Goal: Find specific page/section: Find specific page/section

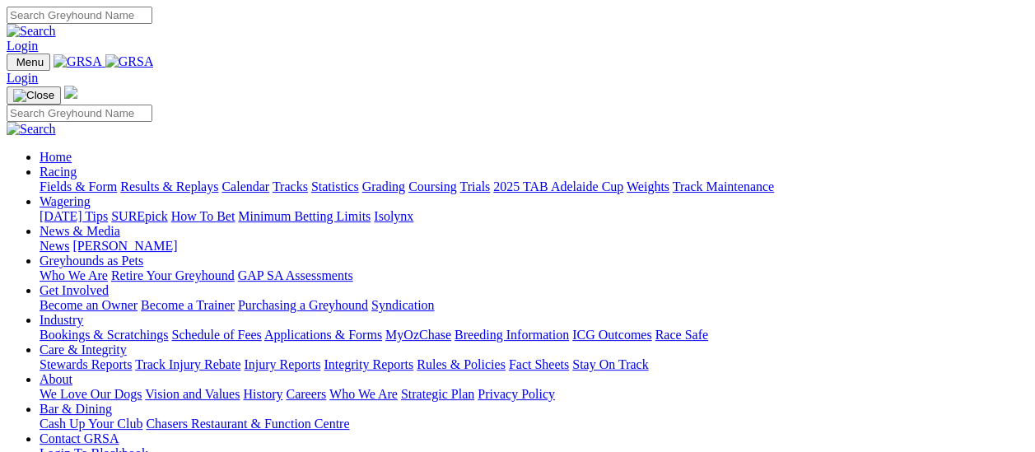
click at [87, 179] on link "Fields & Form" at bounding box center [78, 186] width 77 height 14
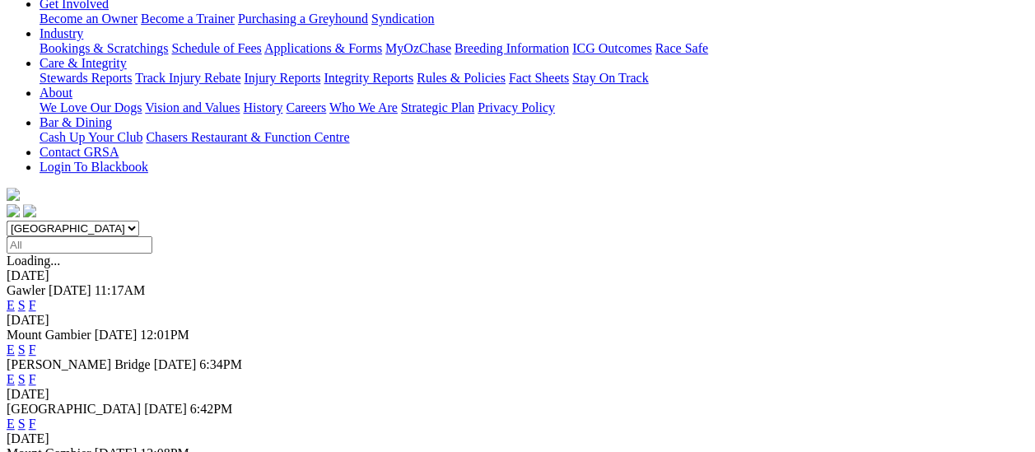
scroll to position [412, 0]
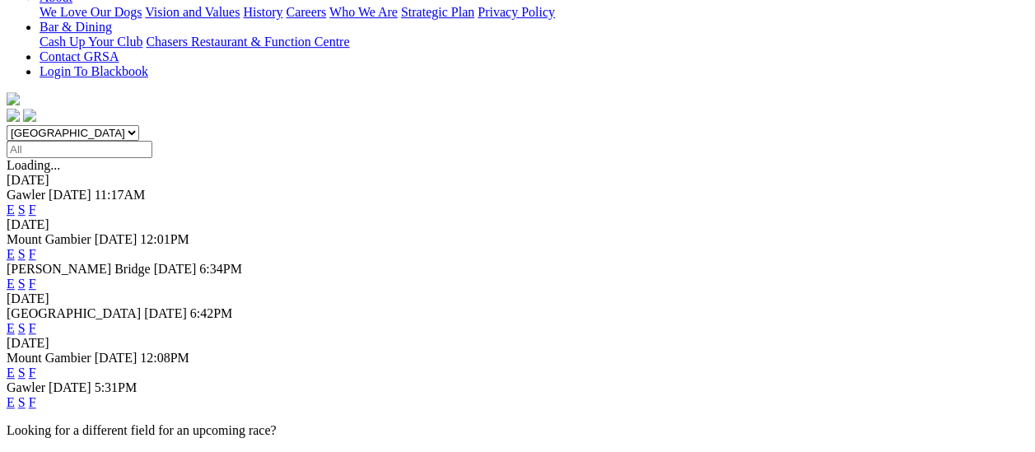
click at [36, 395] on link "F" at bounding box center [32, 402] width 7 height 14
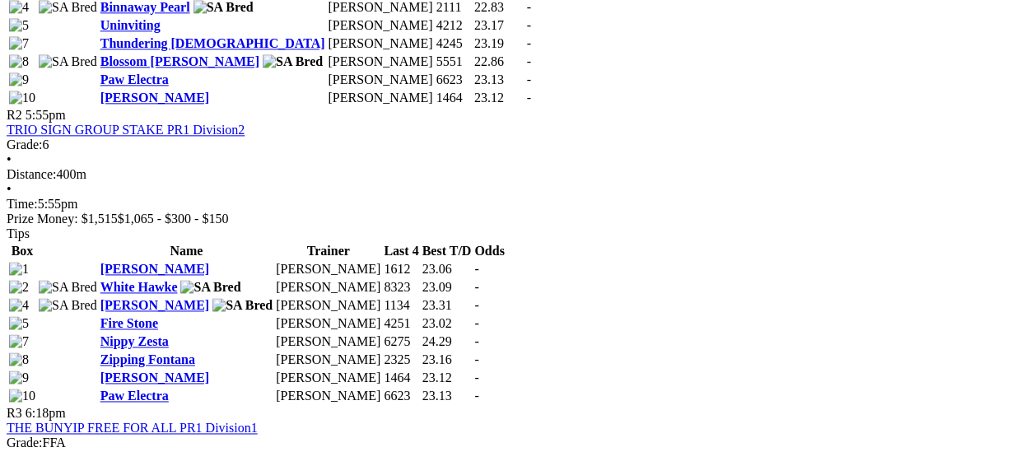
scroll to position [1070, 0]
